Goal: Navigation & Orientation: Find specific page/section

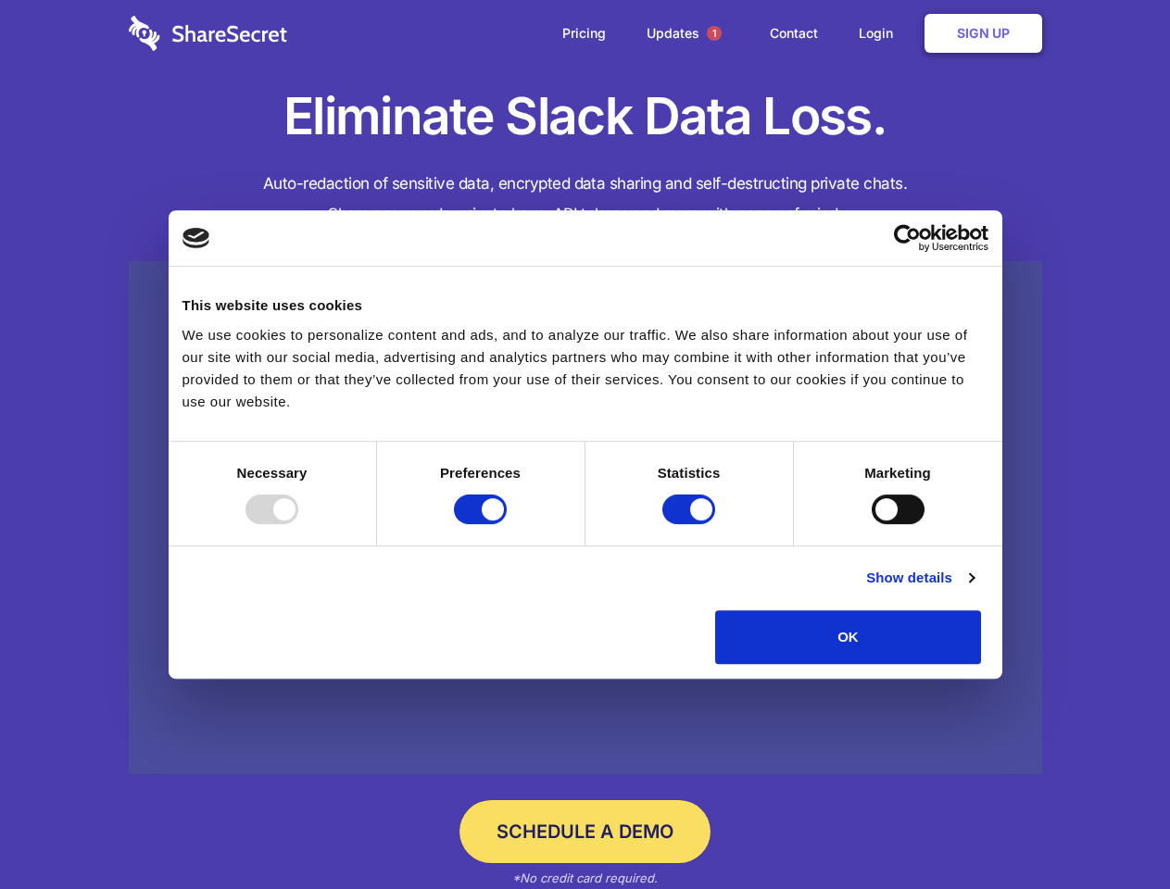
click at [298, 524] on div at bounding box center [272, 510] width 53 height 30
click at [507, 524] on input "Preferences" at bounding box center [480, 510] width 53 height 30
checkbox input "false"
click at [691, 524] on input "Statistics" at bounding box center [688, 510] width 53 height 30
checkbox input "false"
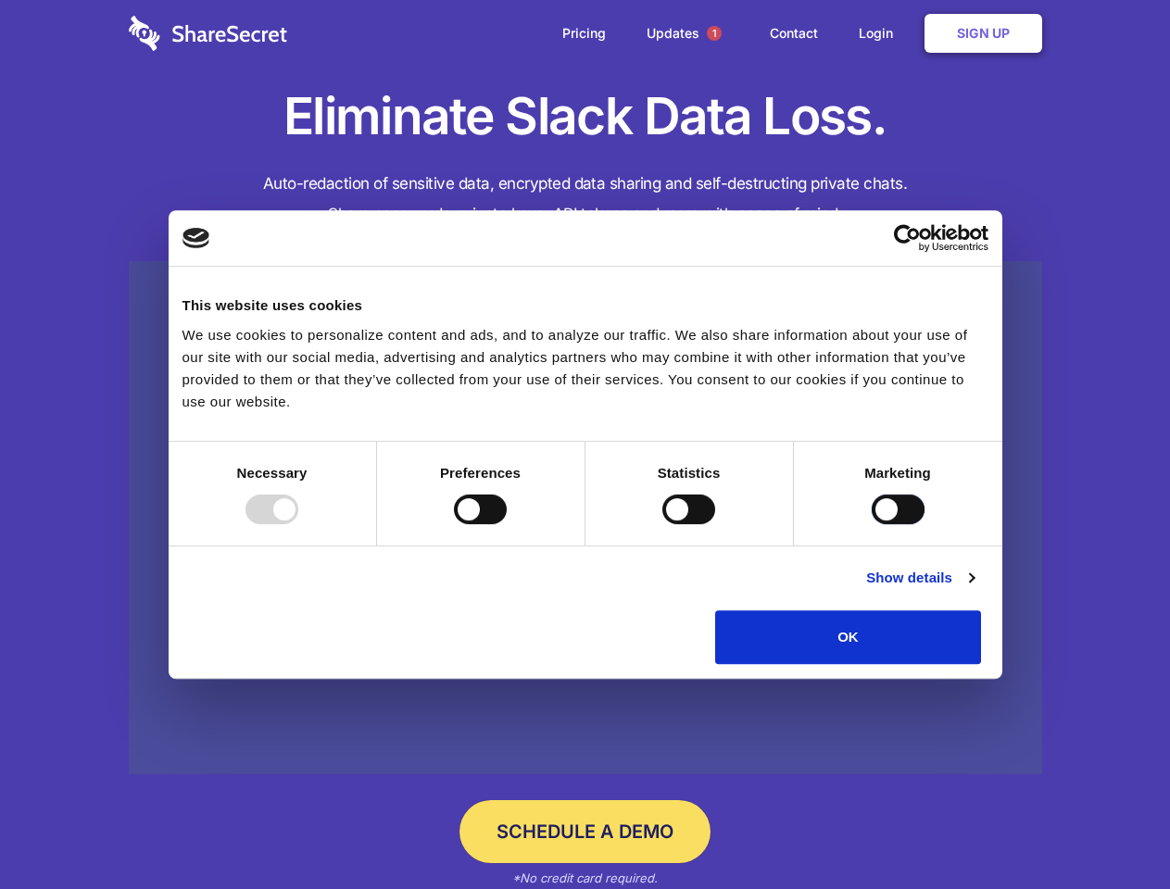
click at [872, 524] on input "Marketing" at bounding box center [898, 510] width 53 height 30
checkbox input "true"
click at [974, 589] on link "Show details" at bounding box center [919, 578] width 107 height 22
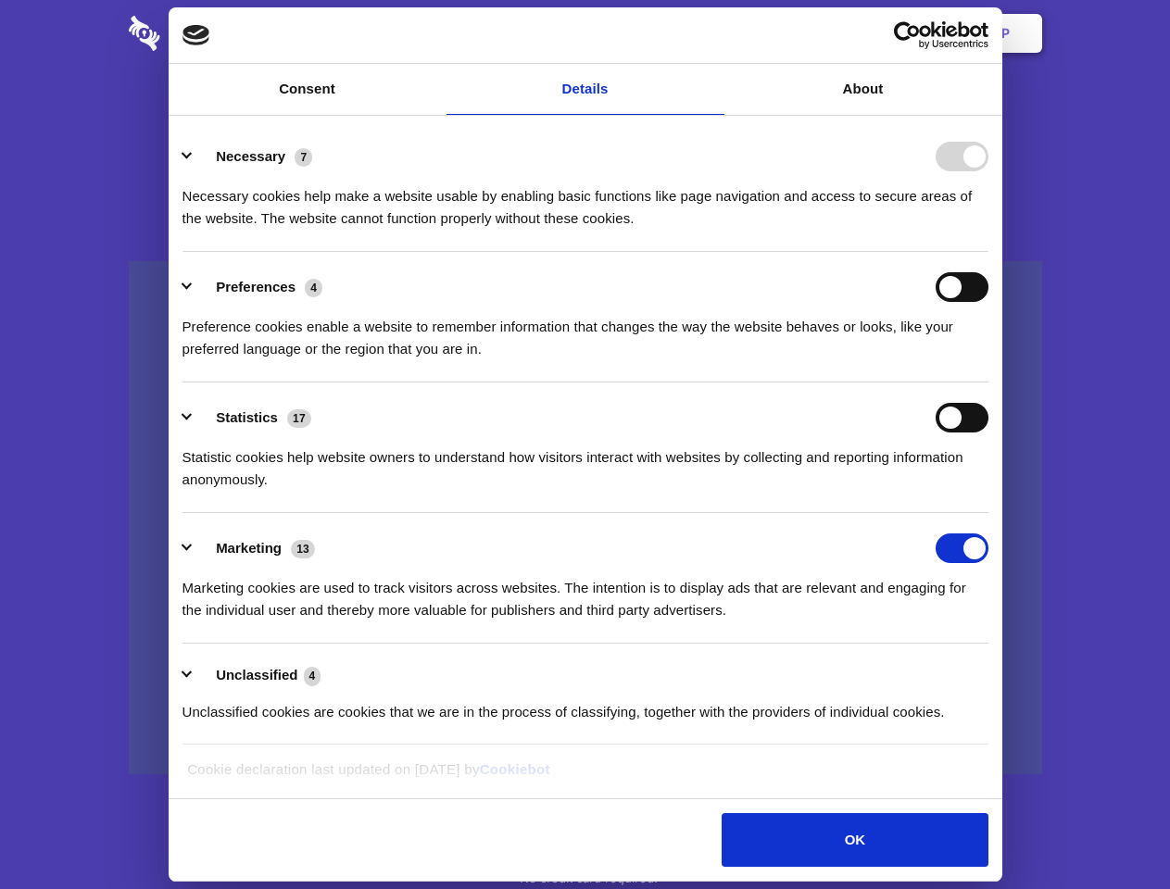
click at [989, 252] on li "Necessary 7 Necessary cookies help make a website usable by enabling basic func…" at bounding box center [586, 186] width 806 height 131
click at [713, 33] on span "1" at bounding box center [714, 33] width 15 height 15
